Goal: Task Accomplishment & Management: Complete application form

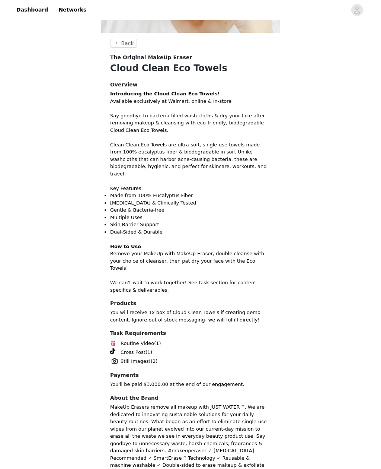
scroll to position [172, 0]
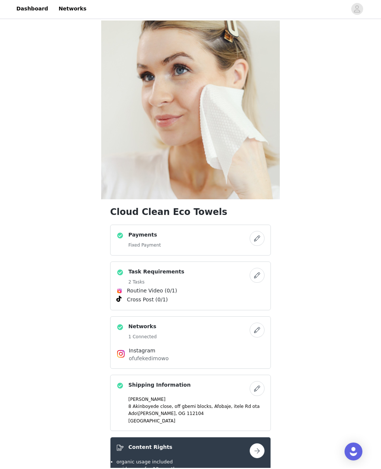
scroll to position [85, 0]
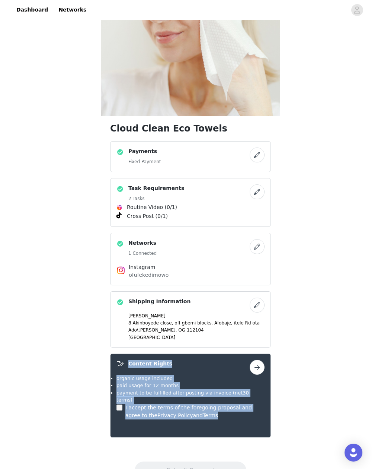
click at [124, 363] on div "Content Rights" at bounding box center [183, 365] width 133 height 11
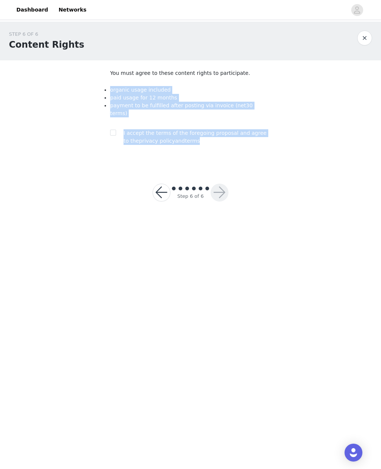
click at [289, 149] on div "STEP 6 OF 6 Content Rights You must agree to these content rights to participat…" at bounding box center [190, 94] width 381 height 144
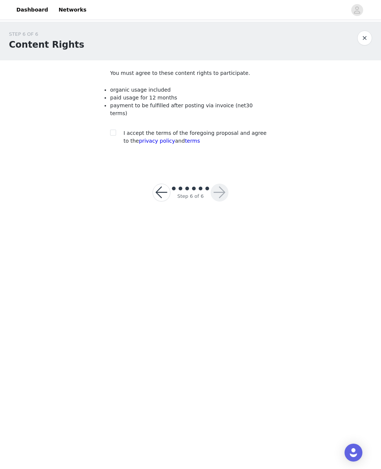
click at [111, 130] on input "checkbox" at bounding box center [112, 132] width 5 height 5
checkbox input "true"
click at [222, 188] on button "button" at bounding box center [220, 193] width 18 height 18
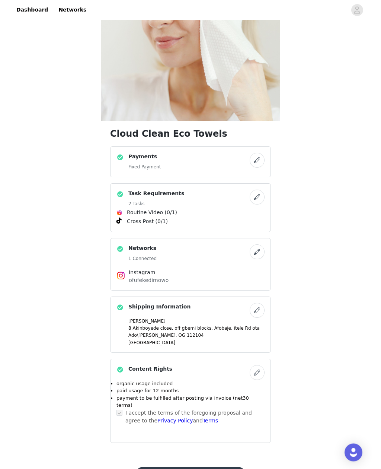
scroll to position [85, 0]
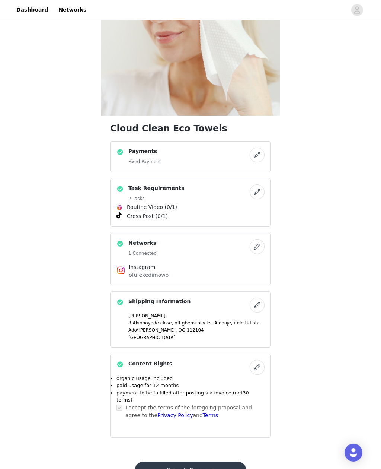
click at [222, 461] on button "Submit Proposal" at bounding box center [190, 470] width 111 height 18
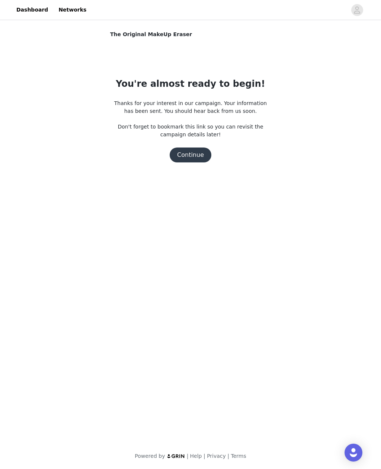
click at [194, 159] on button "Continue" at bounding box center [191, 154] width 42 height 15
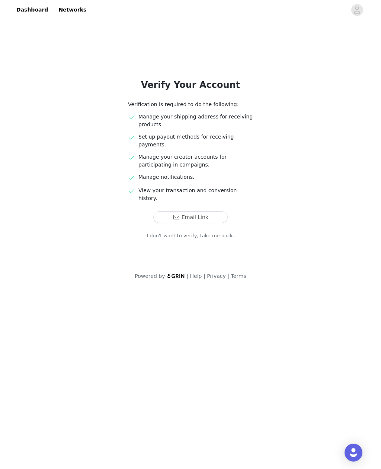
click at [209, 211] on button "Email Link" at bounding box center [190, 217] width 74 height 12
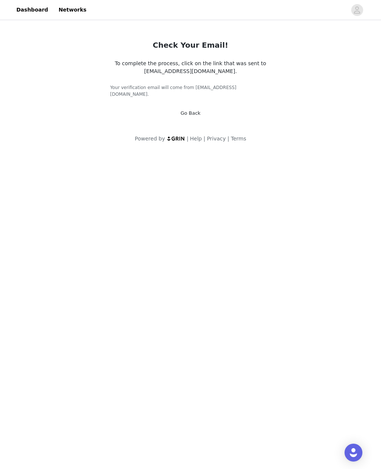
click at [328, 0] on header "Dashboard Networks" at bounding box center [190, 10] width 381 height 20
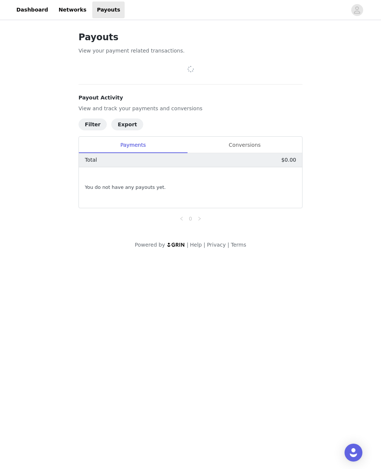
click at [254, 146] on div "Conversions" at bounding box center [244, 145] width 115 height 17
click at [254, 0] on header "Dashboard Networks Payouts" at bounding box center [190, 10] width 381 height 20
click at [37, 10] on link "Dashboard" at bounding box center [32, 9] width 41 height 17
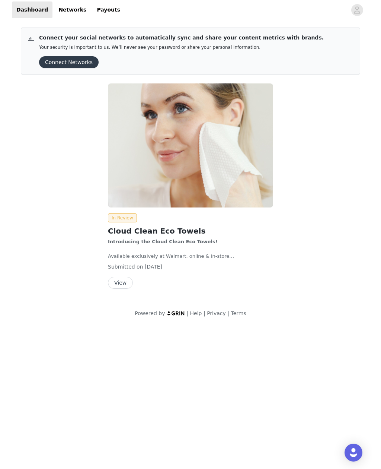
click at [122, 283] on button "View" at bounding box center [120, 283] width 25 height 12
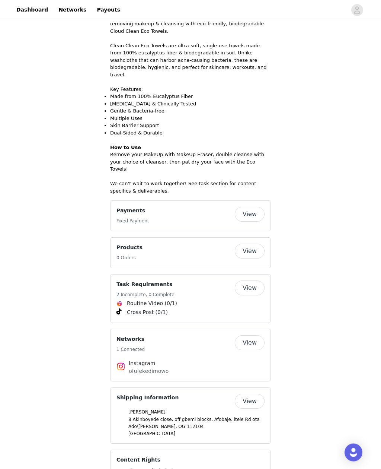
scroll to position [277, 0]
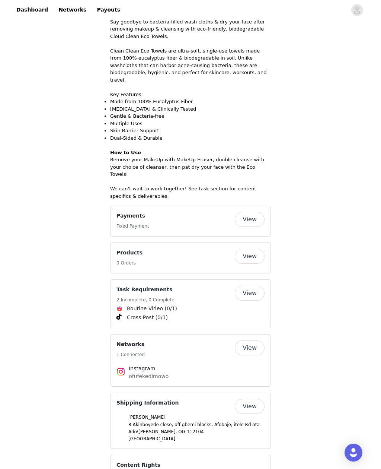
click at [260, 286] on button "View" at bounding box center [250, 293] width 30 height 15
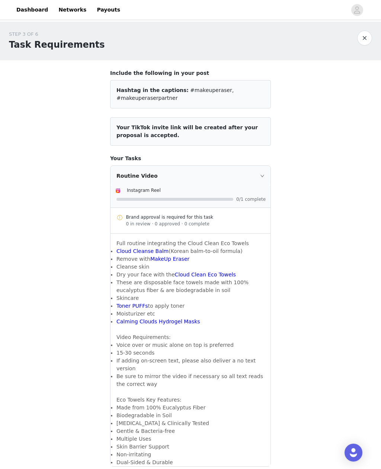
click at [268, 177] on div "Routine Video" at bounding box center [191, 176] width 160 height 20
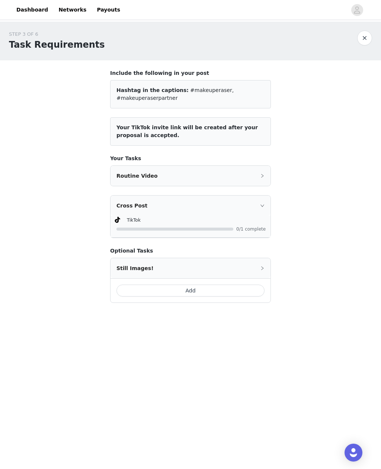
click at [263, 174] on icon "icon: right" at bounding box center [262, 176] width 4 height 4
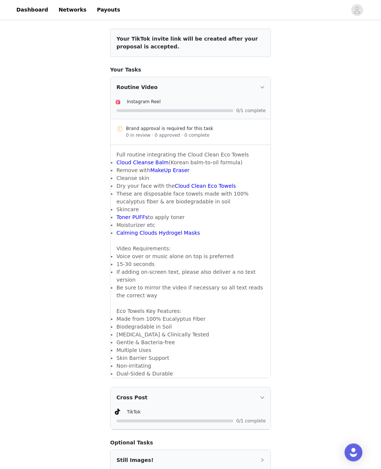
scroll to position [100, 0]
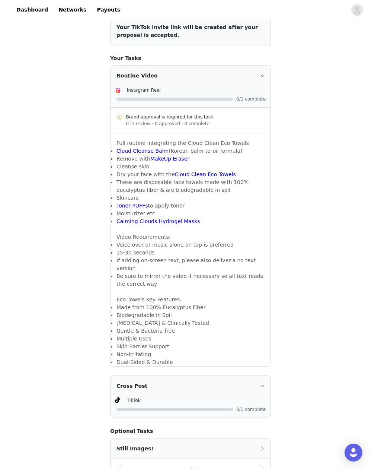
click at [267, 376] on div "Cross Post" at bounding box center [191, 386] width 160 height 20
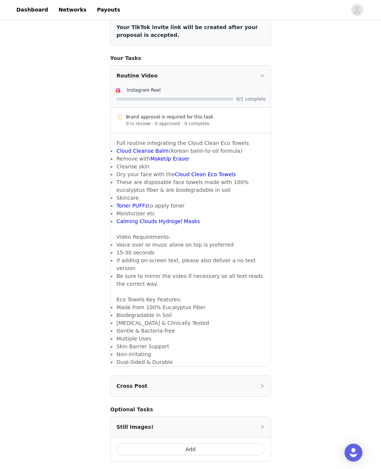
scroll to position [78, 0]
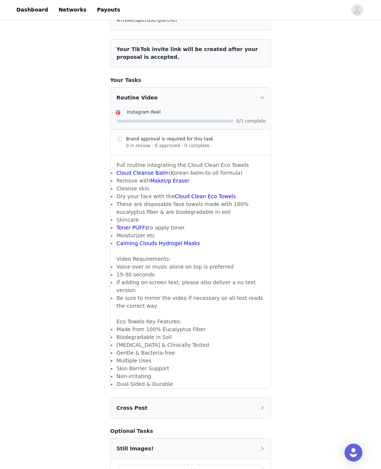
click at [264, 398] on div "Cross Post" at bounding box center [191, 408] width 160 height 20
click at [260, 104] on div "Routine Video" at bounding box center [191, 98] width 160 height 20
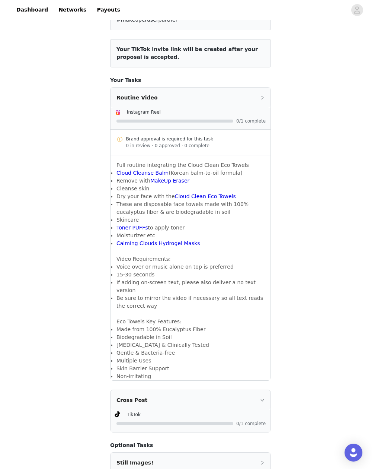
scroll to position [0, 0]
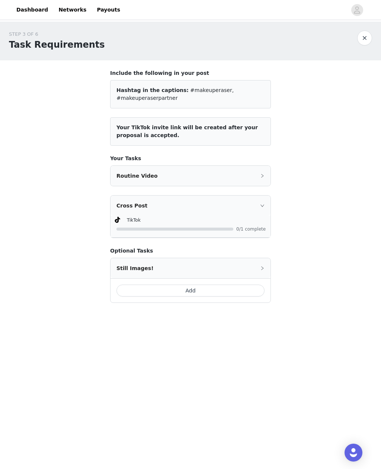
click at [249, 265] on div "Still Images!" at bounding box center [191, 268] width 160 height 20
click at [264, 181] on div "Routine Video" at bounding box center [191, 176] width 160 height 20
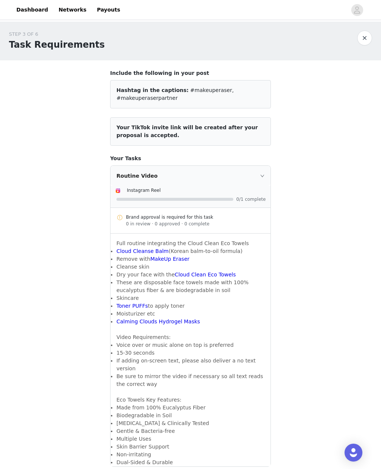
copy span "Your TikTok invite link will be created after your proposal is accepted."
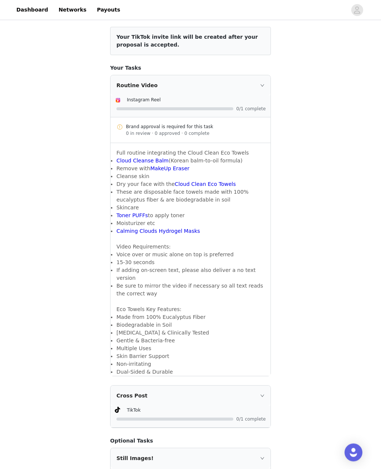
scroll to position [102, 0]
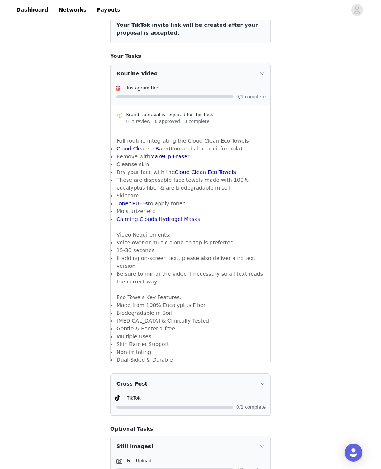
click at [343, 211] on div "STEP 3 OF 6 Task Requirements Include the following in your post Hashtag in the…" at bounding box center [190, 226] width 381 height 615
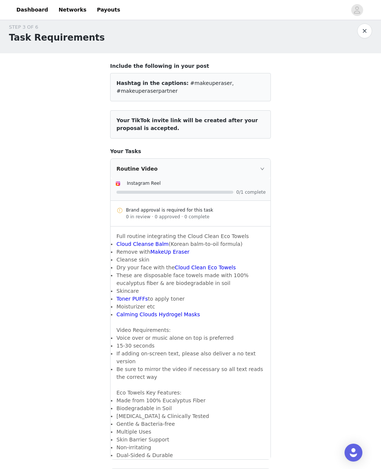
scroll to position [0, 0]
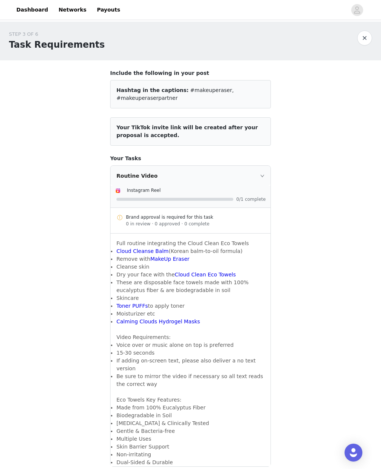
click at [364, 40] on button "button" at bounding box center [364, 38] width 15 height 15
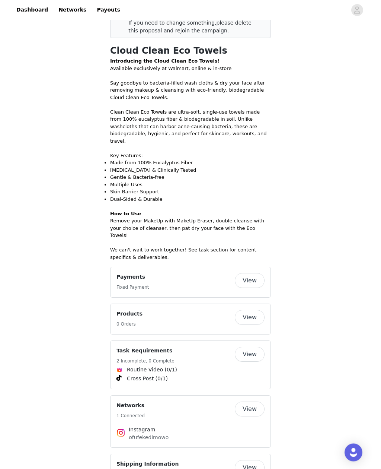
scroll to position [207, 0]
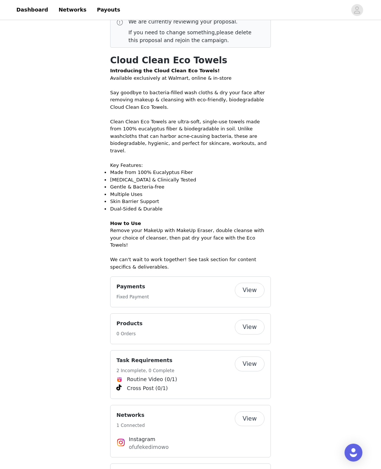
click at [257, 283] on button "View" at bounding box center [250, 290] width 30 height 15
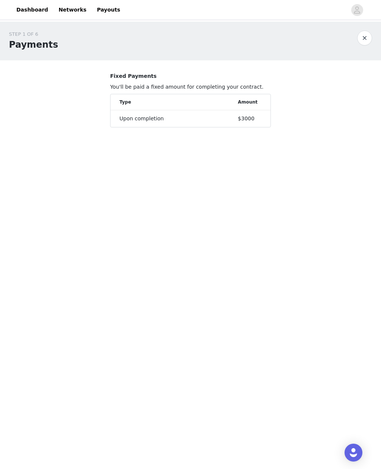
click at [67, 7] on link "Networks" at bounding box center [72, 9] width 37 height 17
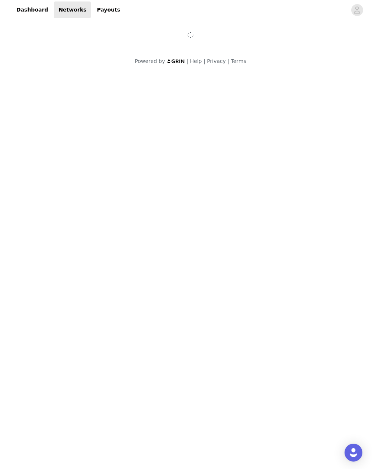
click at [99, 12] on link "Payouts" at bounding box center [108, 9] width 32 height 17
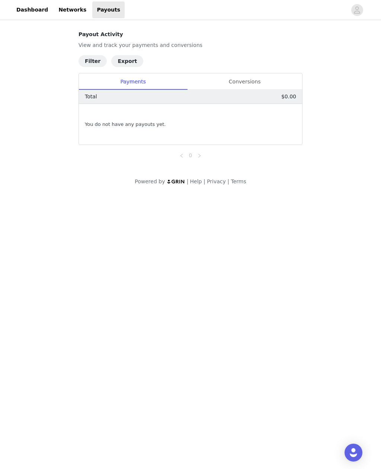
click at [62, 14] on link "Networks" at bounding box center [72, 9] width 37 height 17
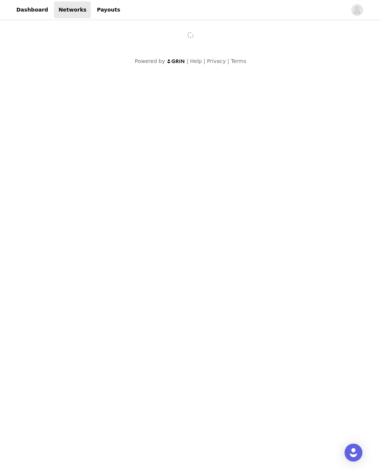
click at [32, 13] on link "Dashboard" at bounding box center [32, 9] width 41 height 17
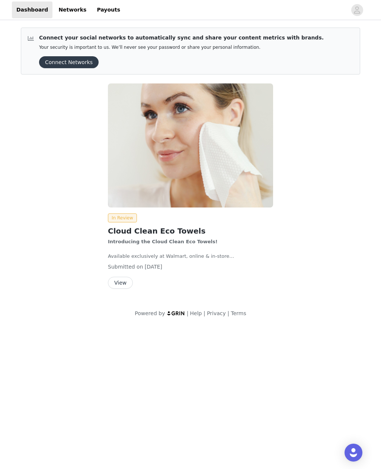
click at [120, 280] on button "View" at bounding box center [120, 283] width 25 height 12
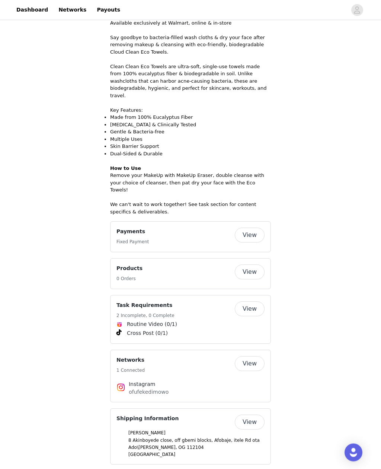
scroll to position [307, 0]
